Goal: Book appointment/travel/reservation

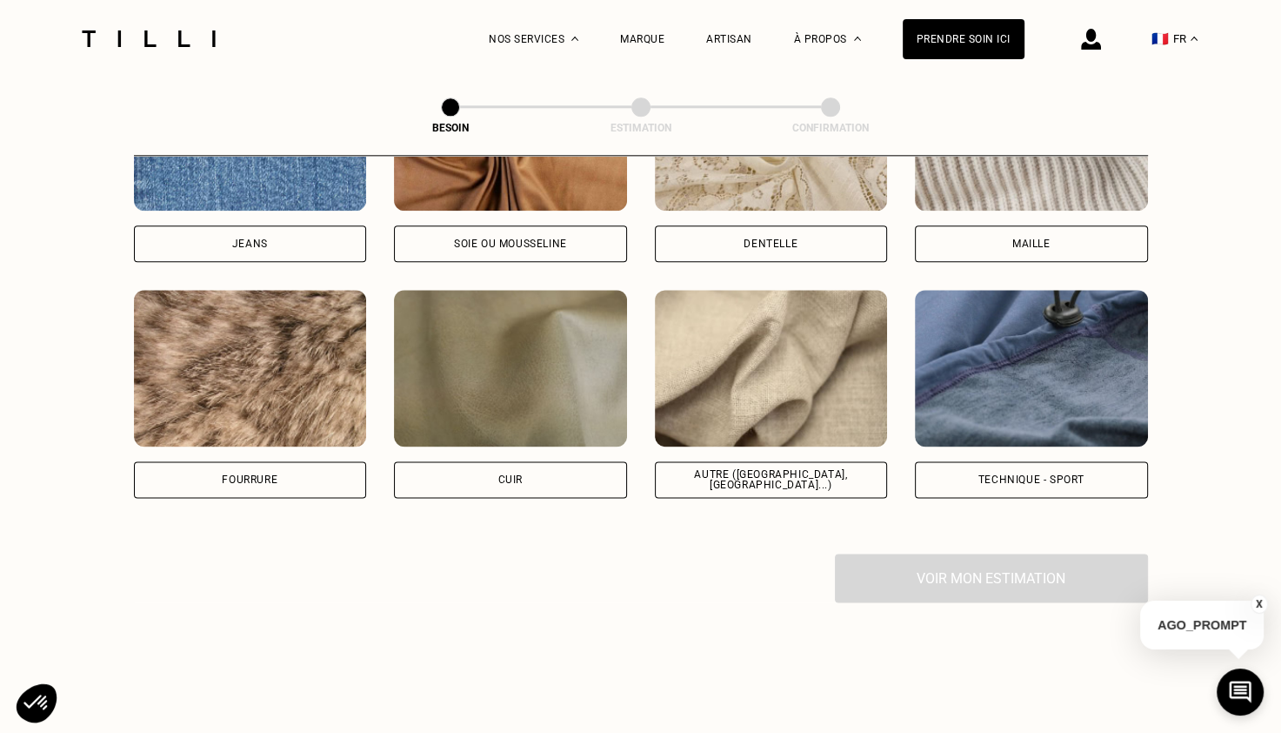
scroll to position [1997, 0]
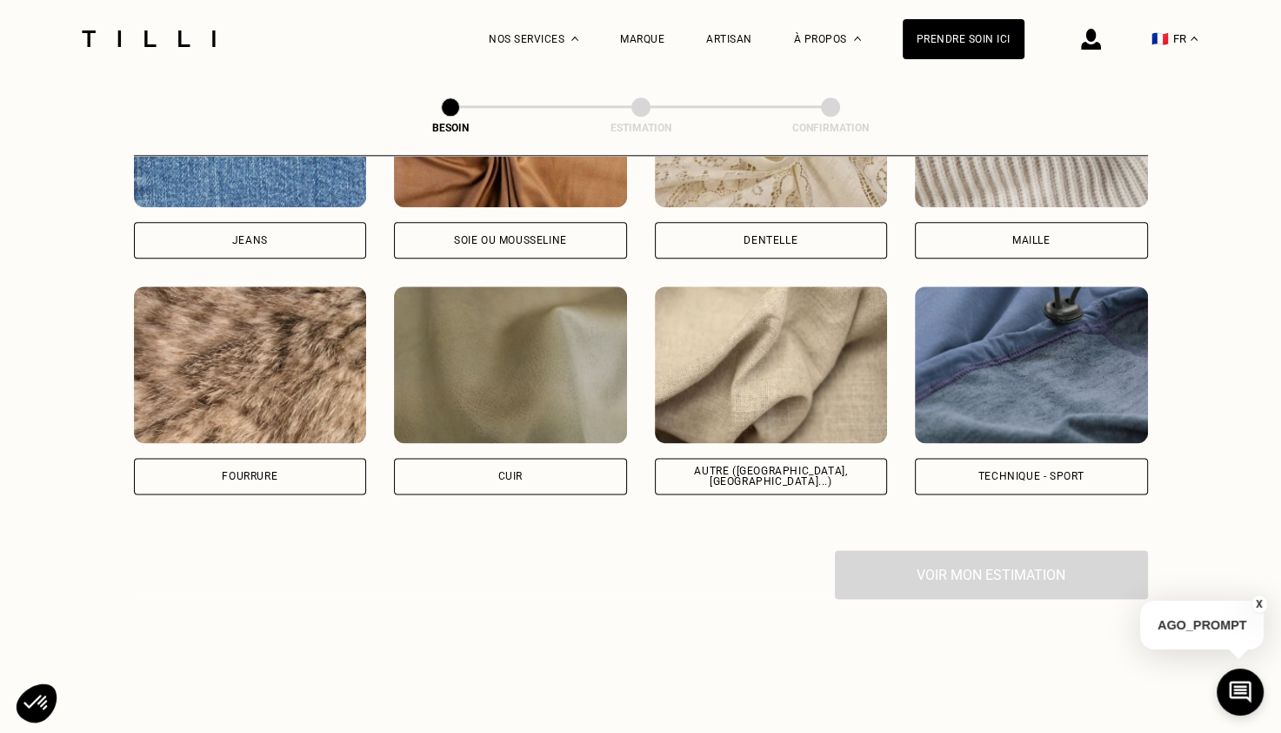
click at [760, 376] on img at bounding box center [771, 364] width 233 height 157
select select "FR"
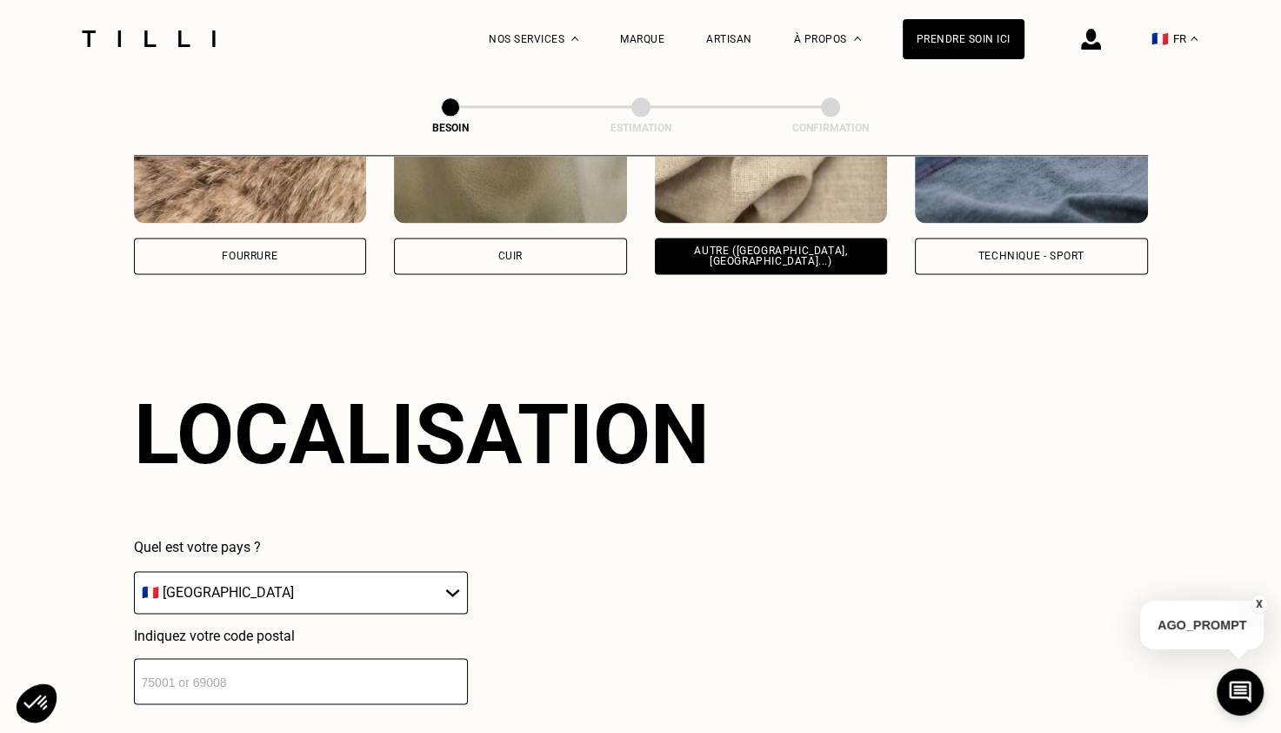
scroll to position [2337, 0]
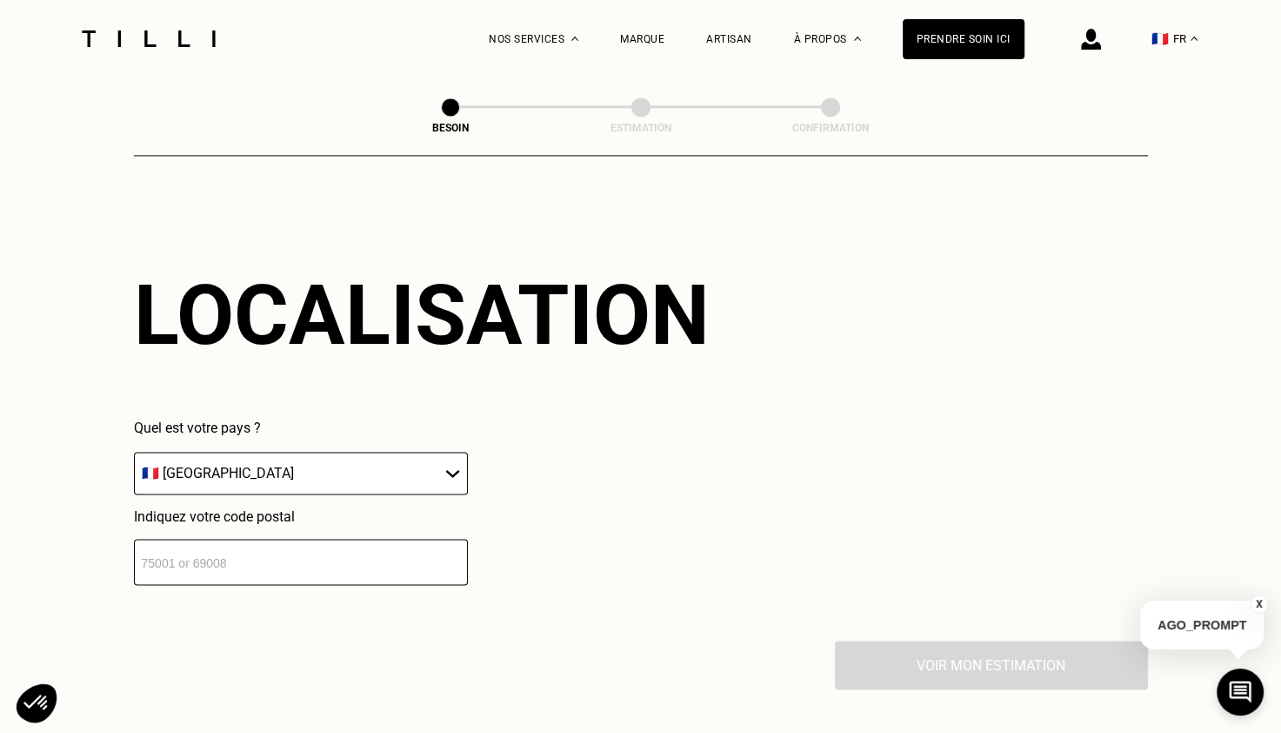
click at [303, 546] on input "number" at bounding box center [301, 562] width 334 height 46
click at [933, 41] on div "Prendre soin ici" at bounding box center [964, 39] width 122 height 40
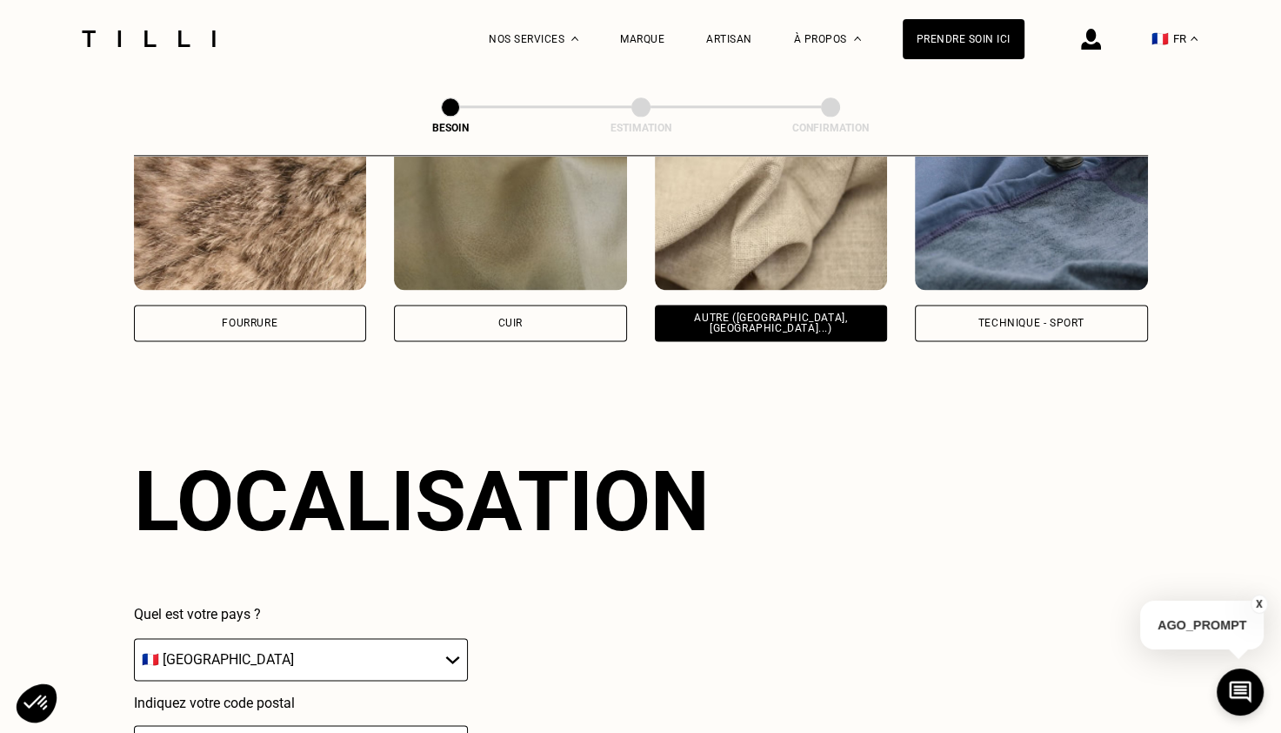
scroll to position [3229, 0]
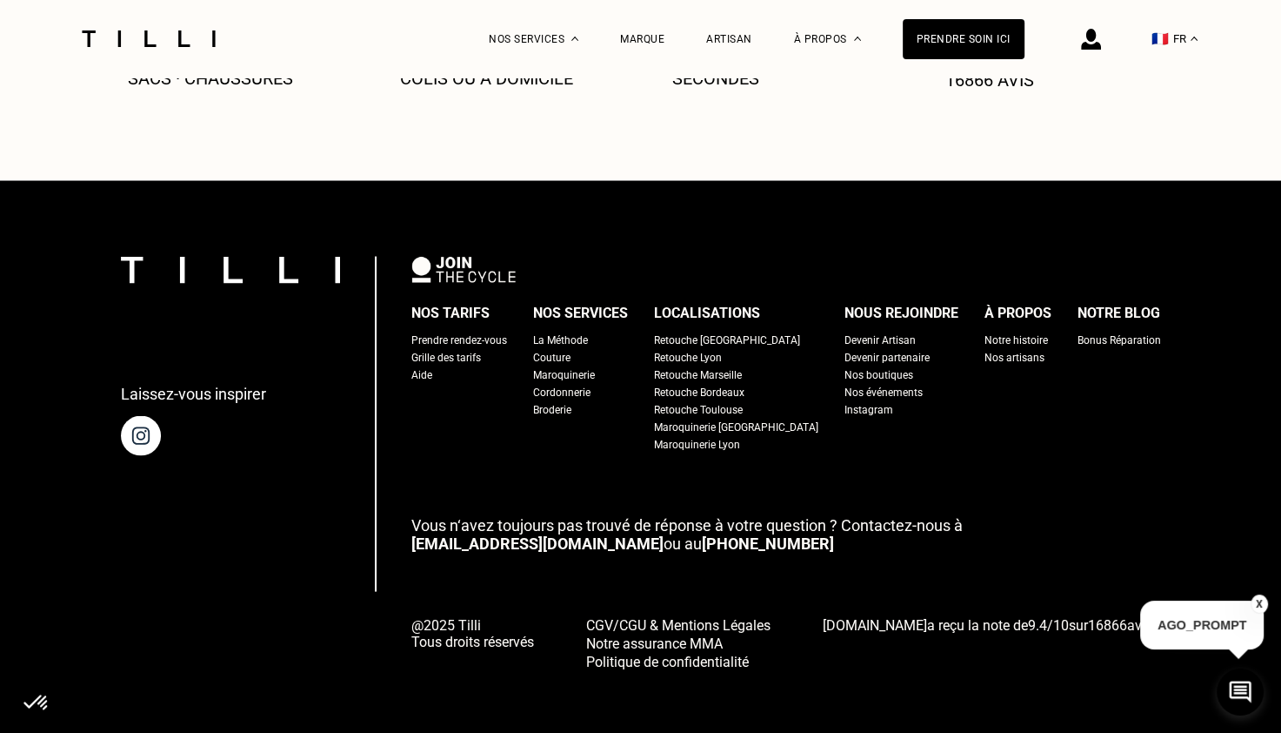
click at [715, 331] on div "Retouche [GEOGRAPHIC_DATA]" at bounding box center [727, 339] width 146 height 17
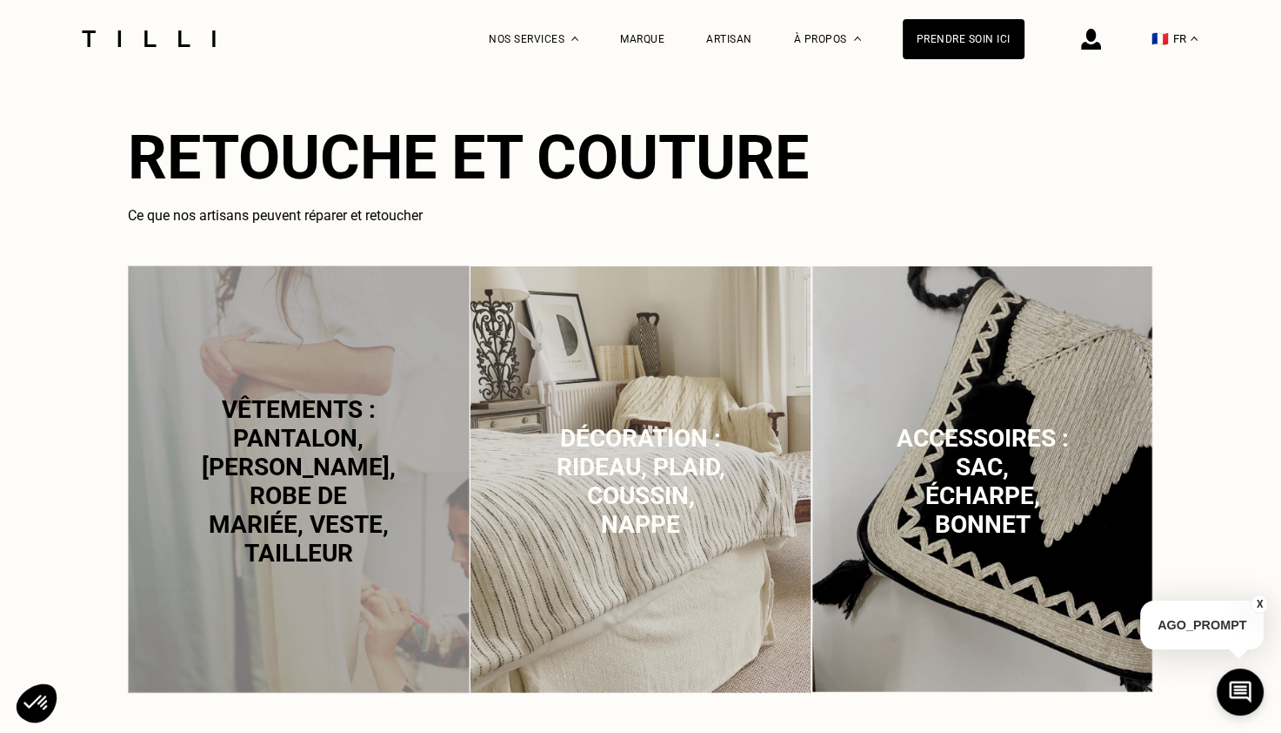
scroll to position [1023, 0]
click at [950, 33] on div "Prendre soin ici" at bounding box center [964, 39] width 122 height 40
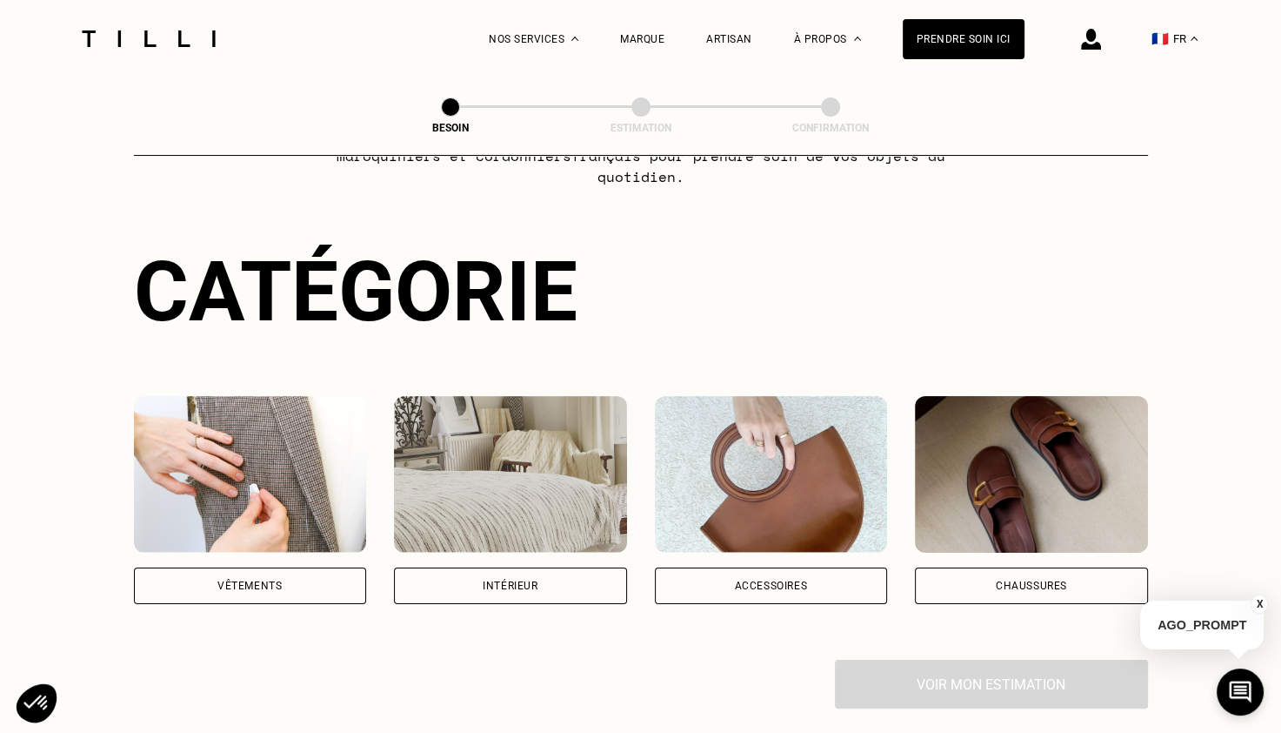
scroll to position [131, 0]
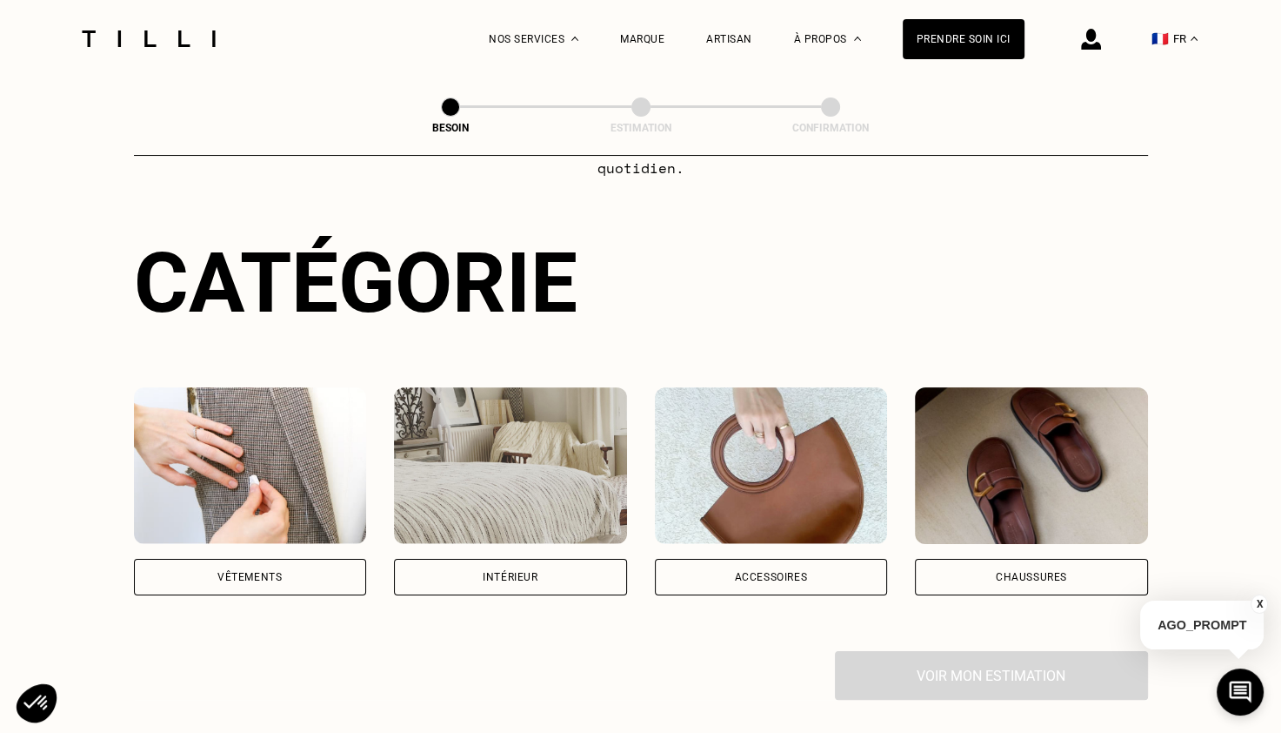
click at [255, 567] on div "Vêtements" at bounding box center [250, 577] width 233 height 37
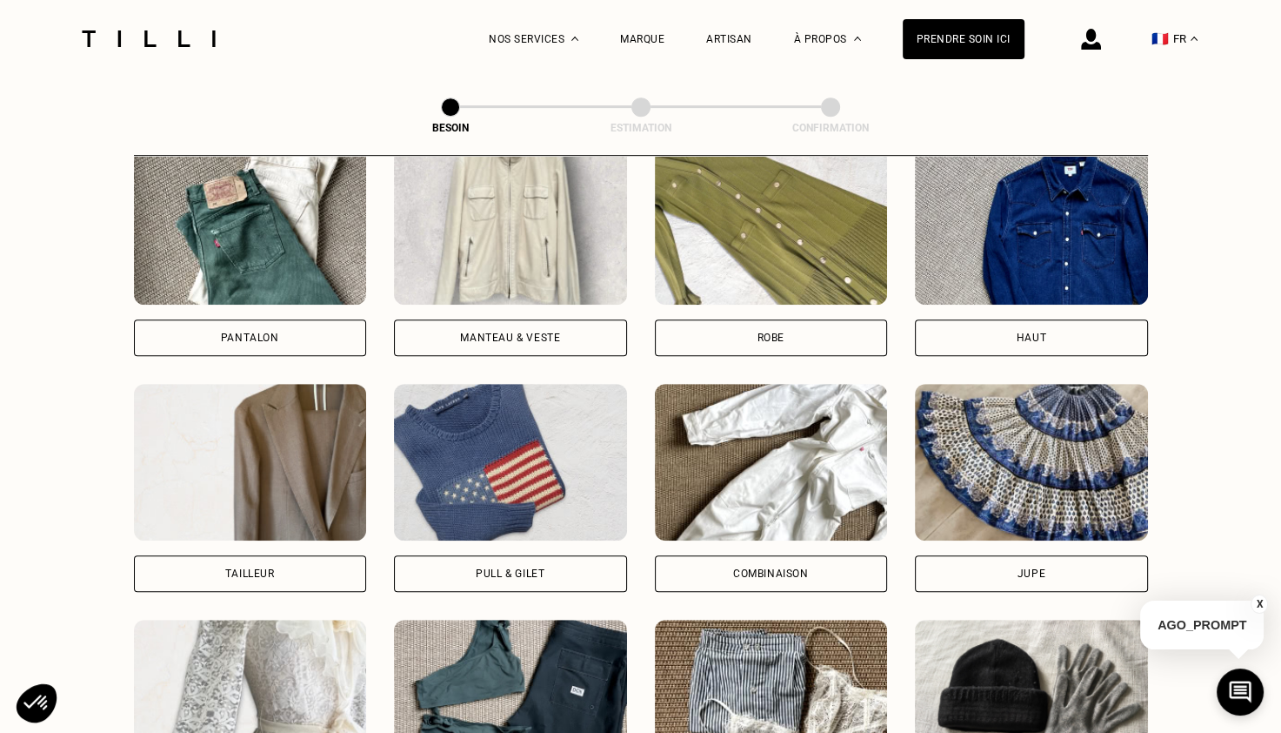
scroll to position [846, 0]
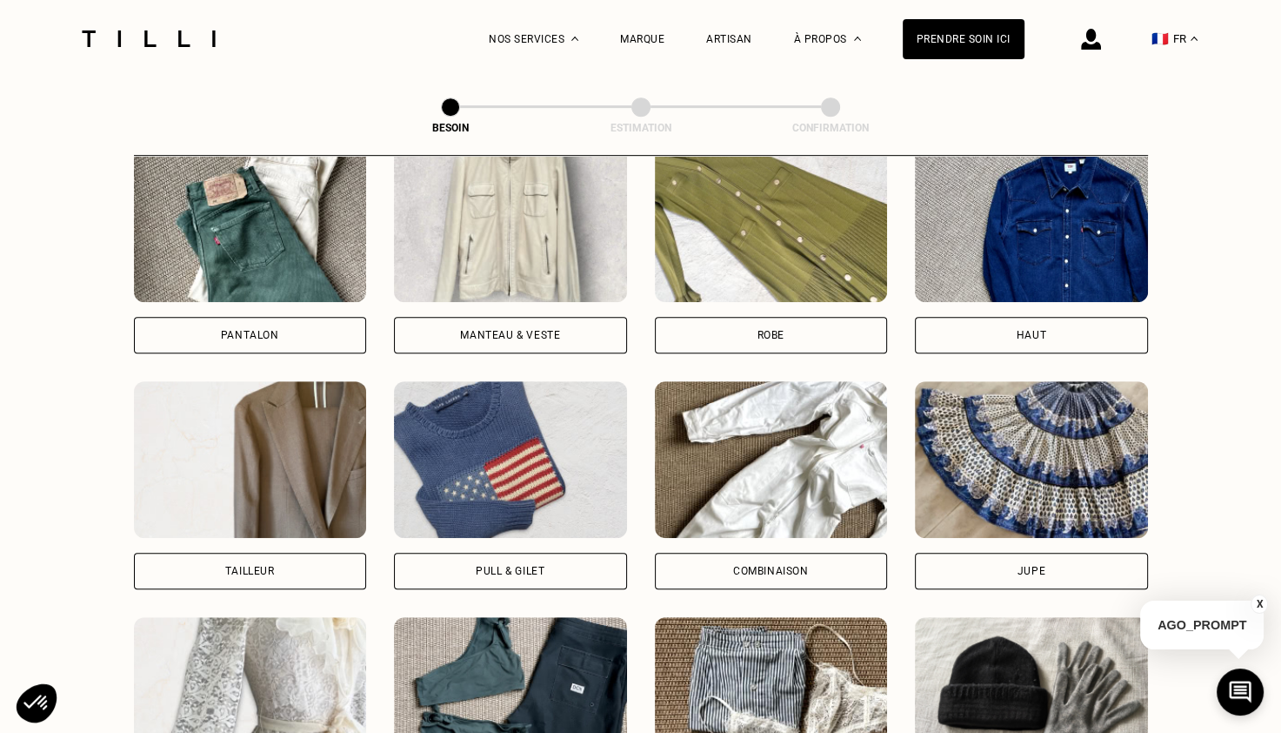
click at [539, 325] on div "Manteau & Veste" at bounding box center [510, 335] width 233 height 37
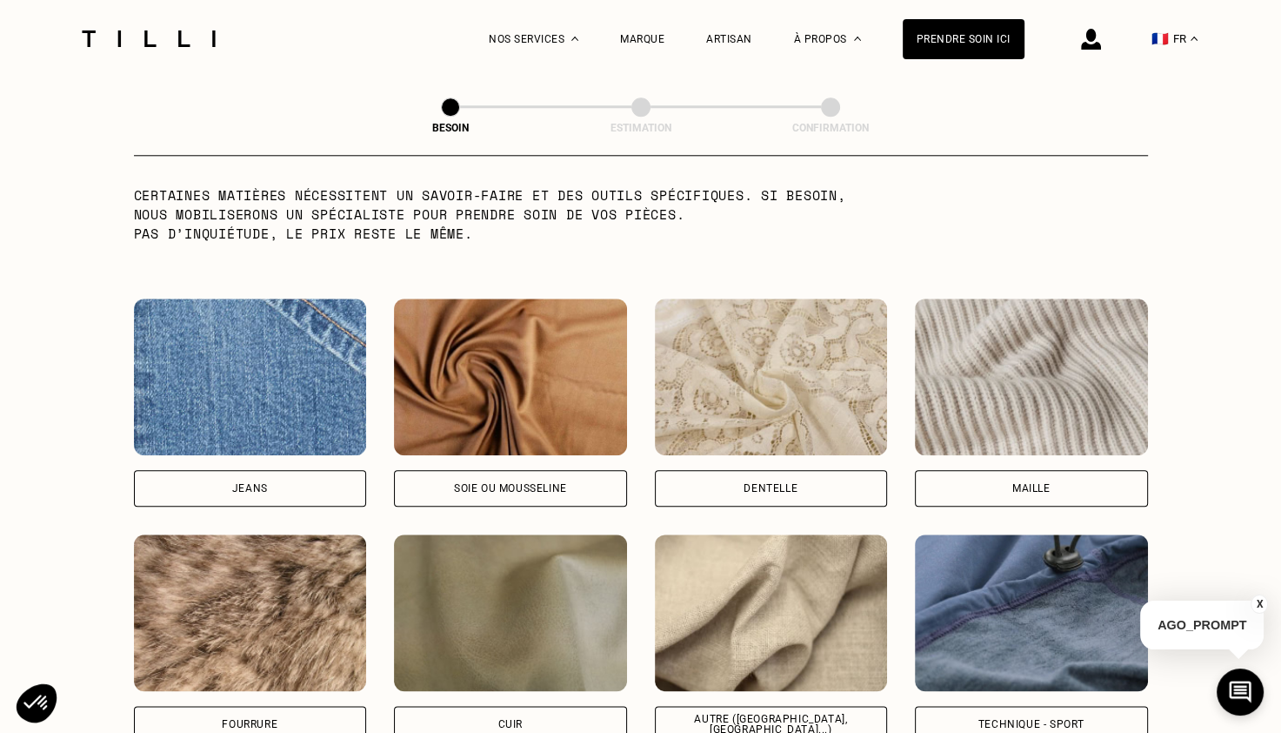
scroll to position [1748, 0]
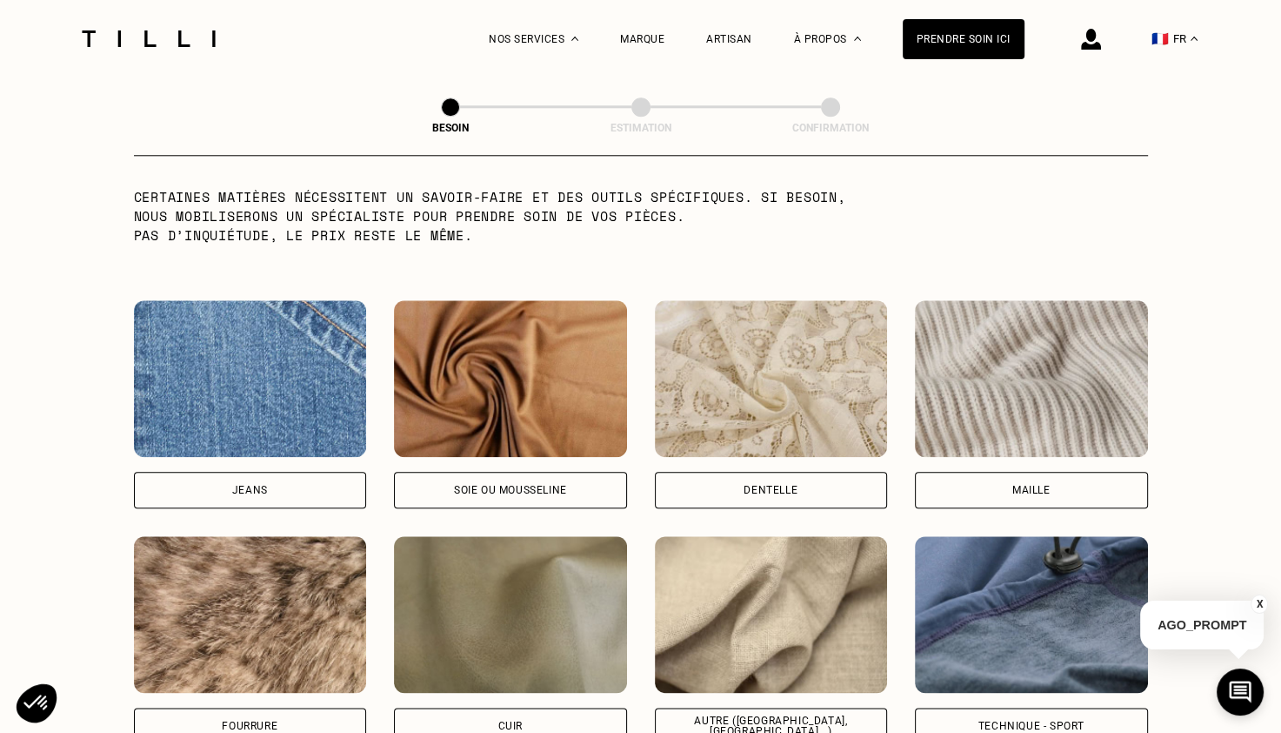
click at [514, 444] on div "Soie ou mousseline" at bounding box center [510, 404] width 233 height 208
select select "FR"
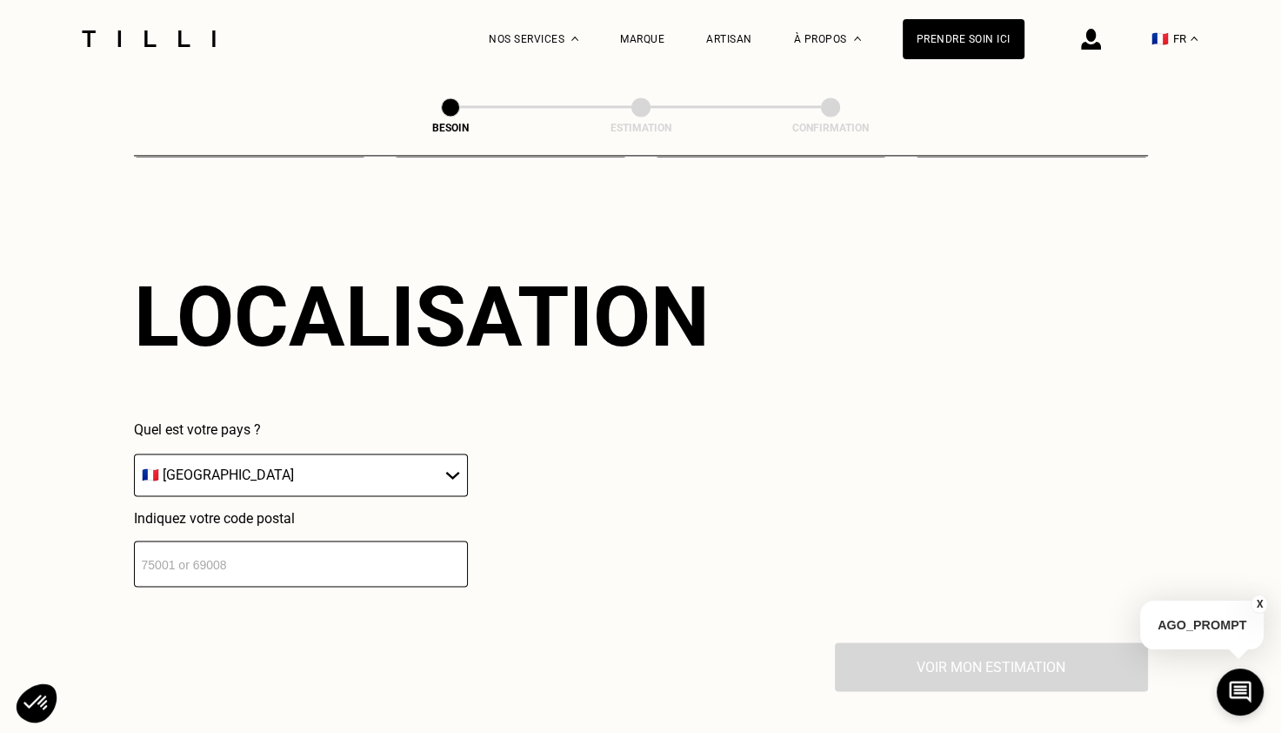
scroll to position [2337, 0]
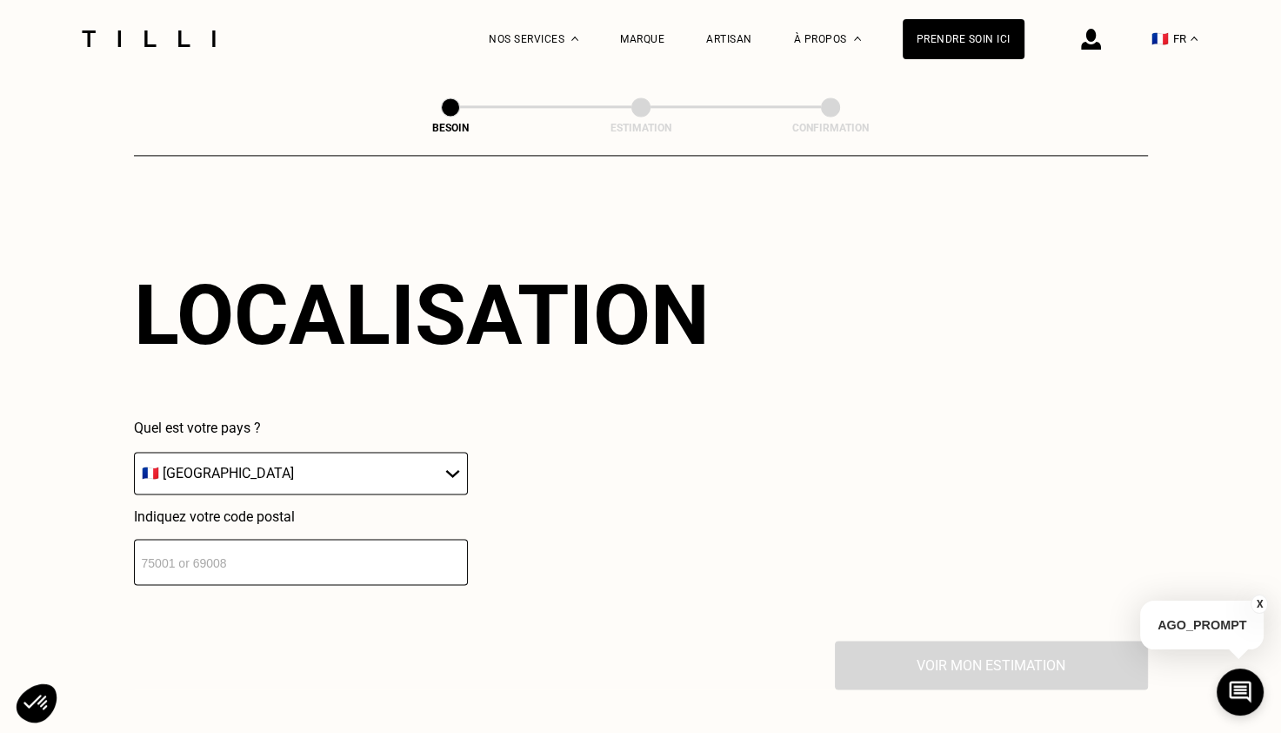
click at [293, 551] on input "number" at bounding box center [301, 562] width 334 height 46
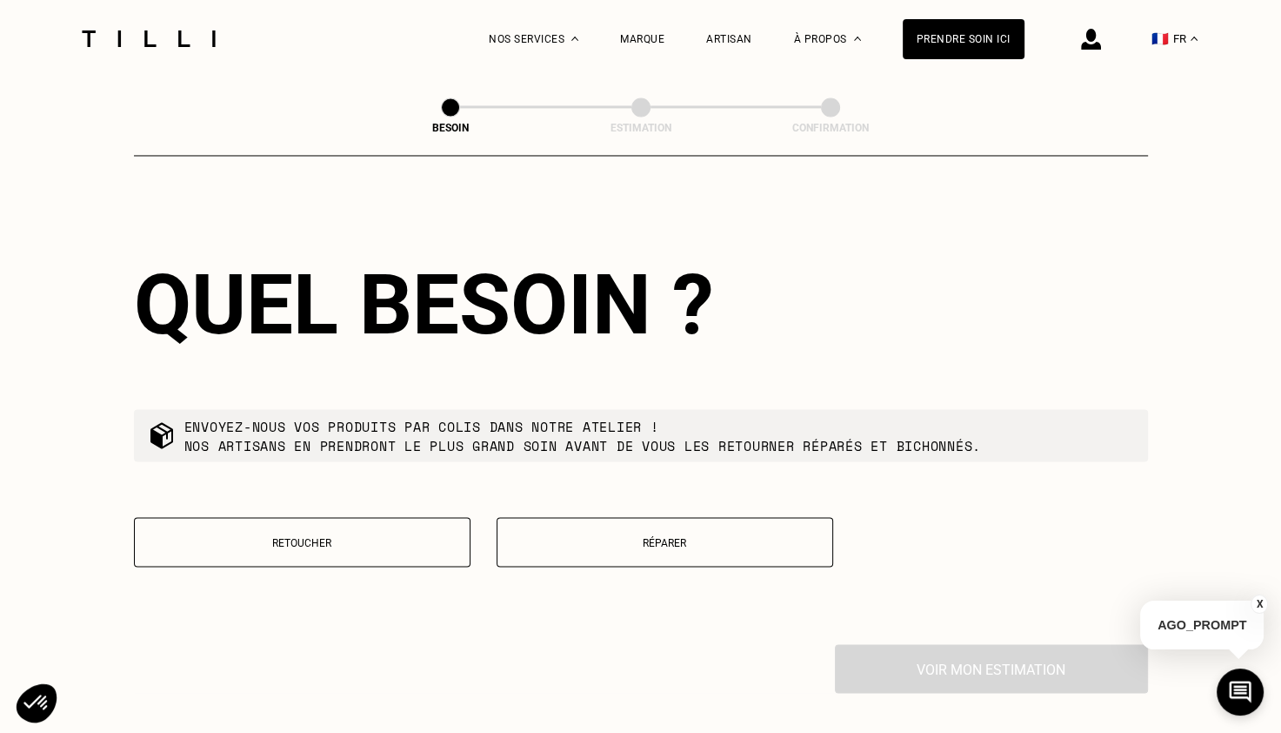
scroll to position [2778, 0]
type input "78220"
click at [563, 535] on p "Réparer" at bounding box center [665, 541] width 318 height 12
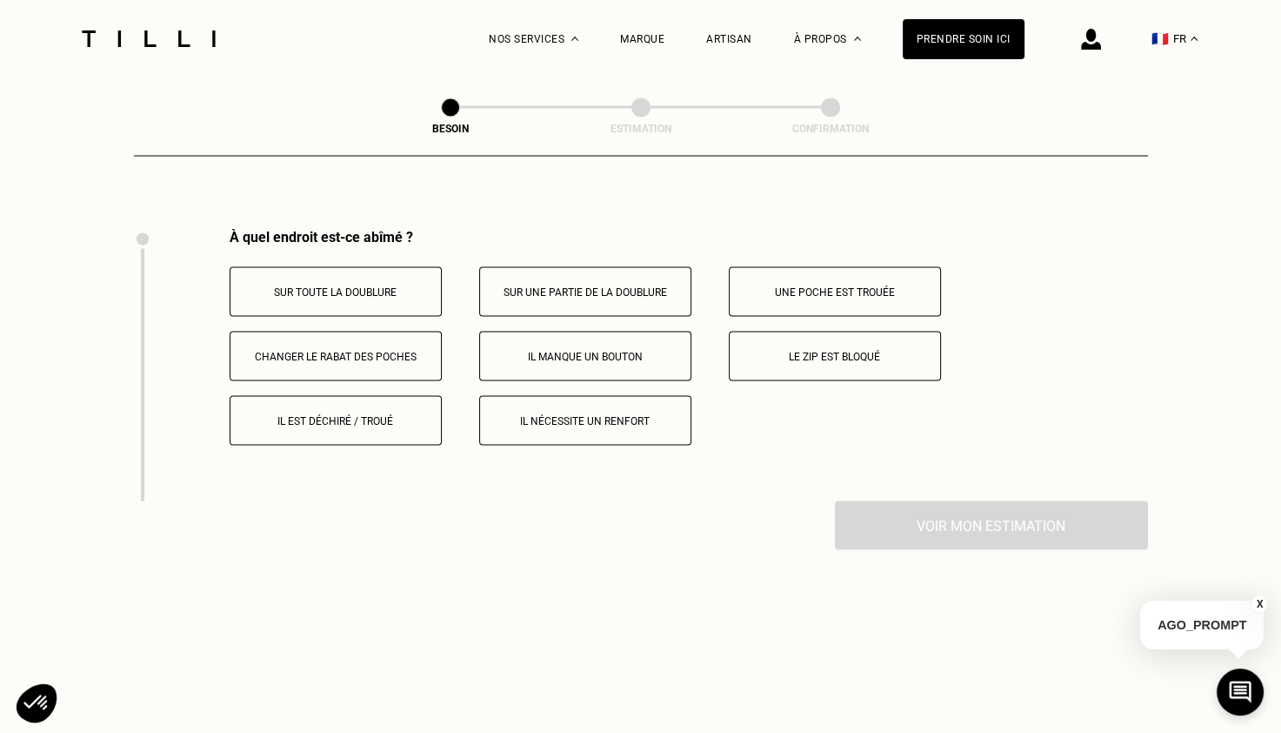
scroll to position [3216, 0]
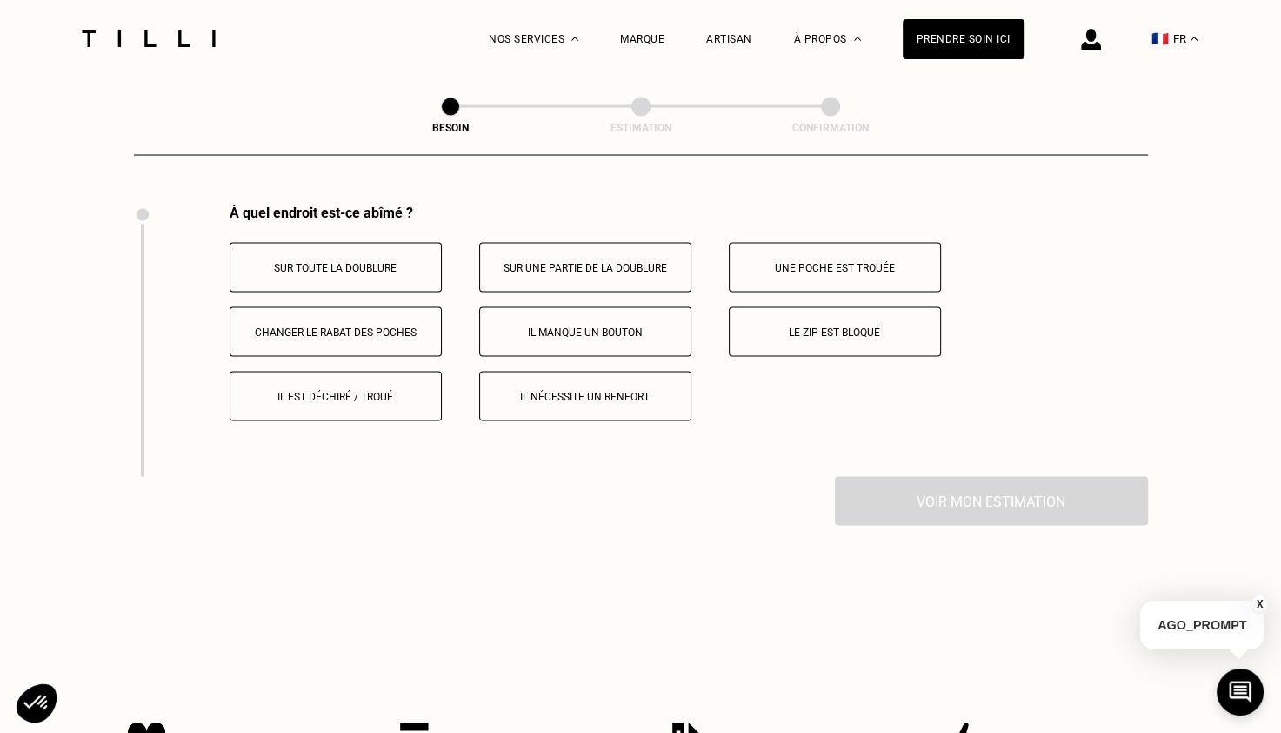
click at [310, 391] on p "Il est déchiré / troué" at bounding box center [335, 397] width 193 height 12
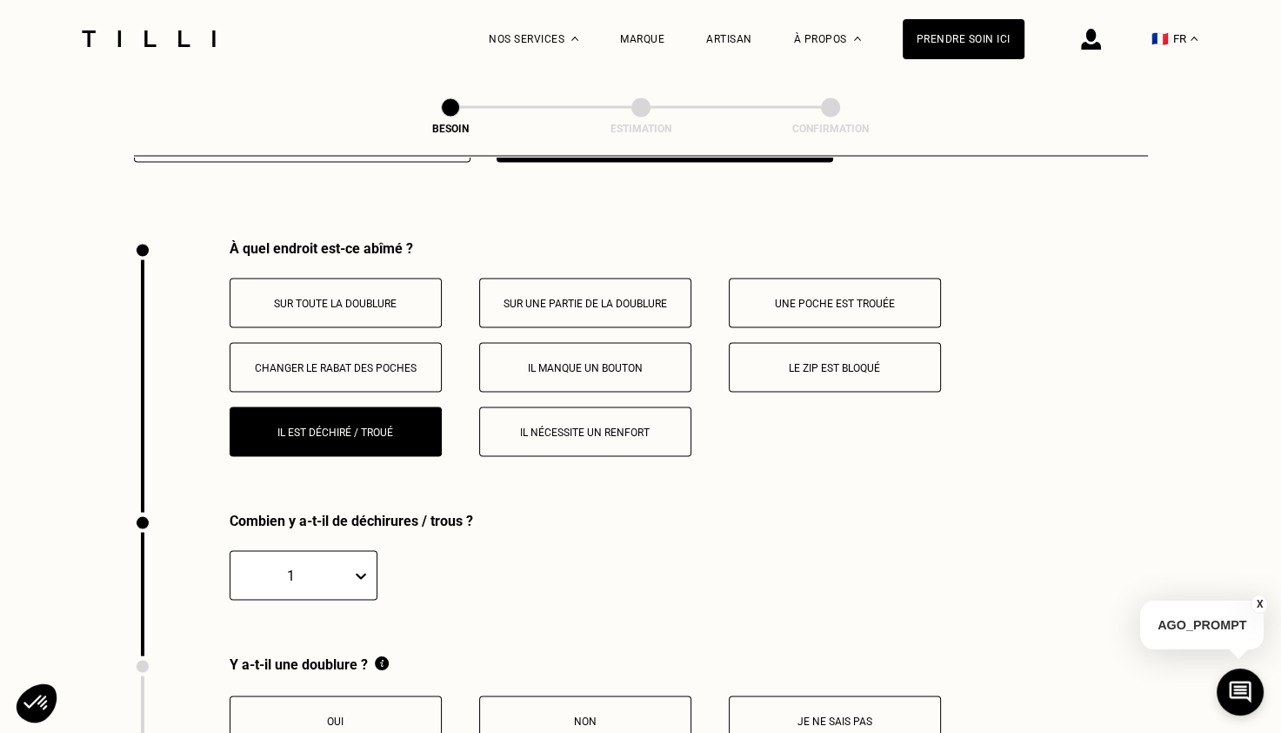
scroll to position [3181, 0]
click at [325, 298] on p "Sur toute la doublure" at bounding box center [335, 304] width 193 height 12
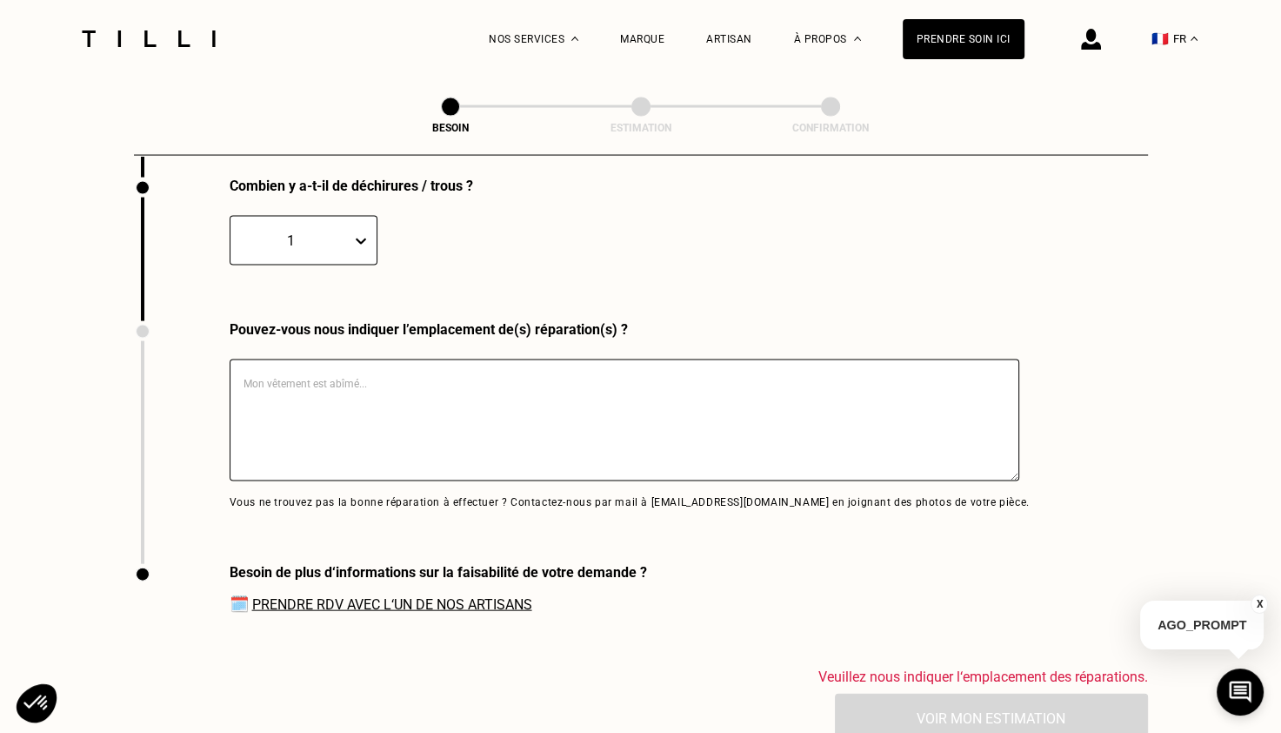
scroll to position [3517, 0]
click at [410, 601] on link "Prendre RDV avec l‘un de nos artisans" at bounding box center [392, 602] width 280 height 17
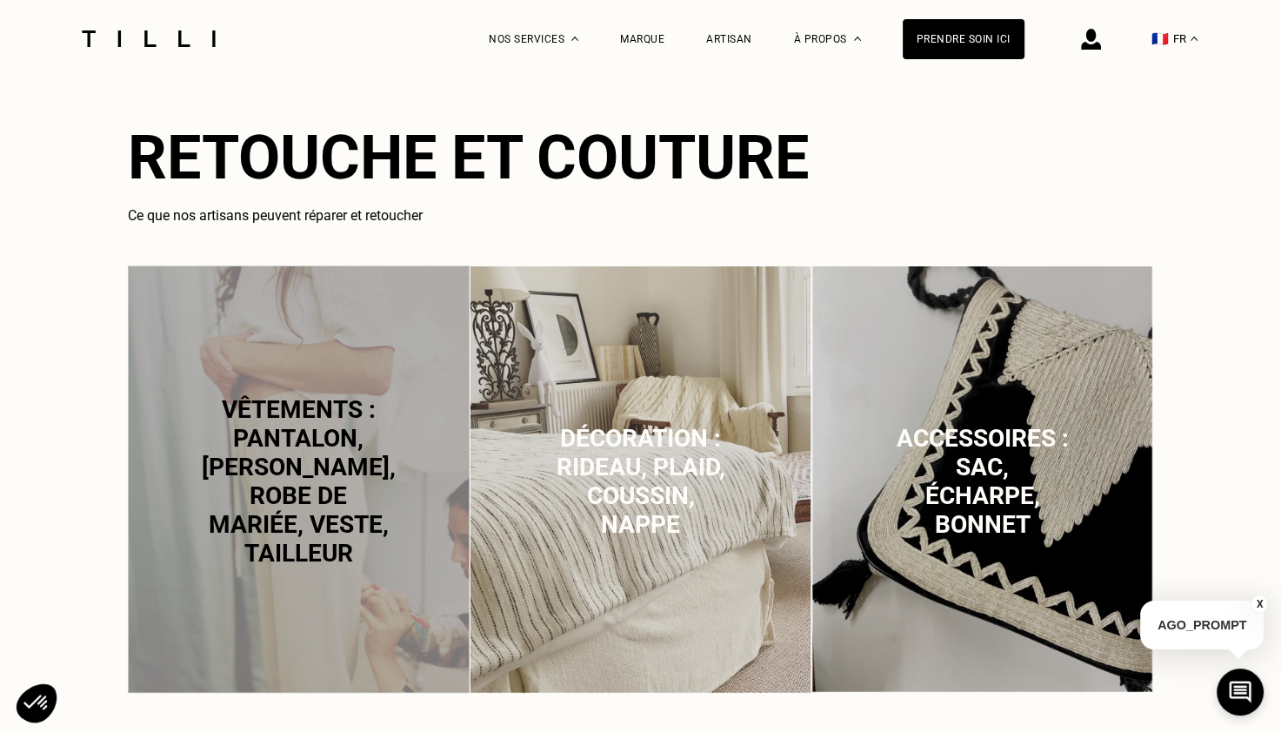
scroll to position [1027, 0]
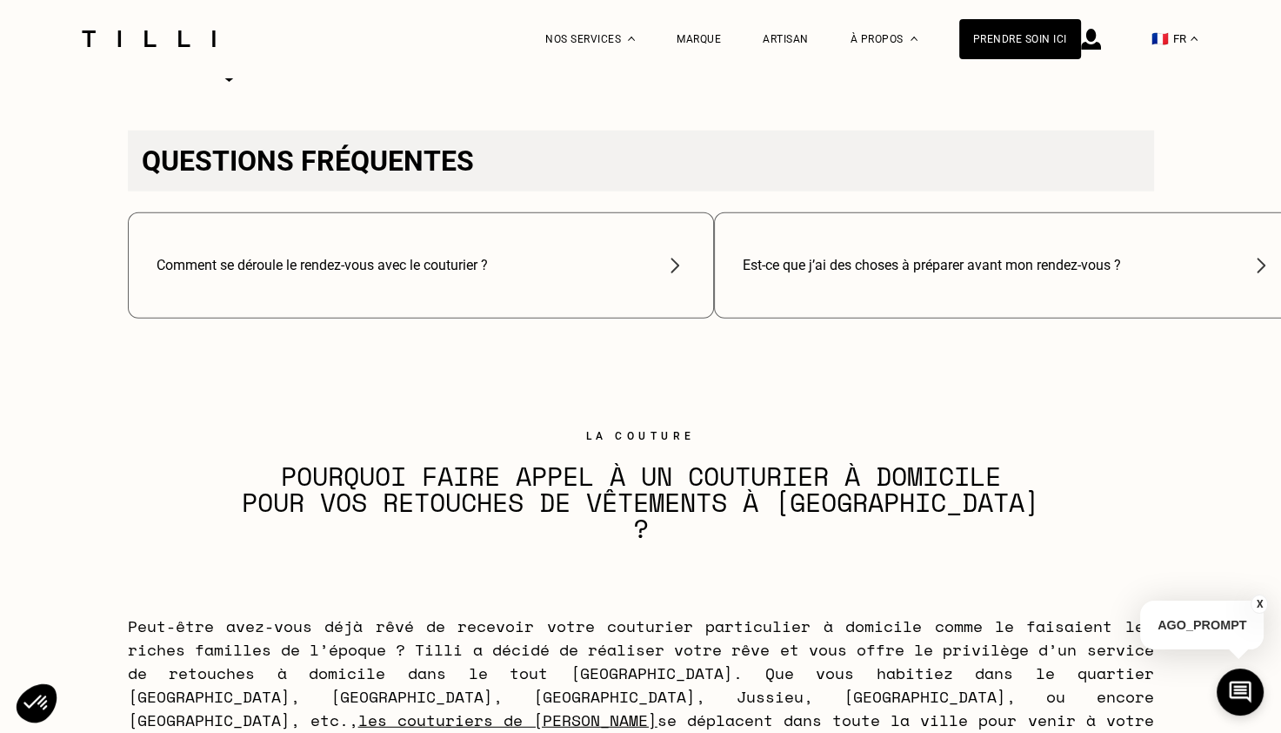
scroll to position [3845, 0]
